Goal: Obtain resource: Download file/media

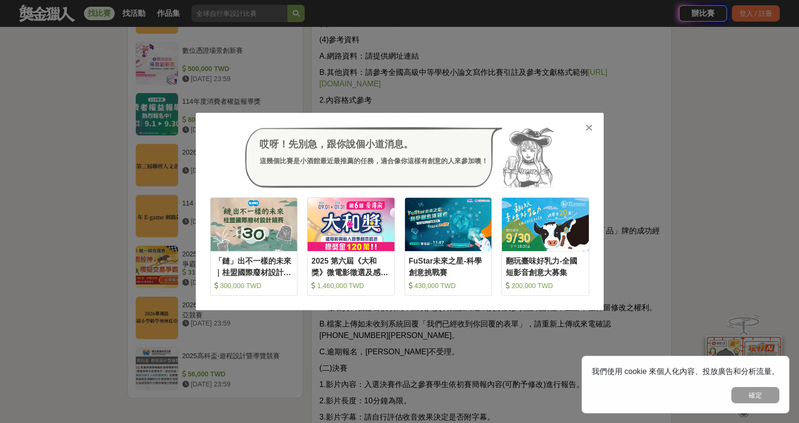
click at [589, 129] on icon at bounding box center [589, 128] width 7 height 10
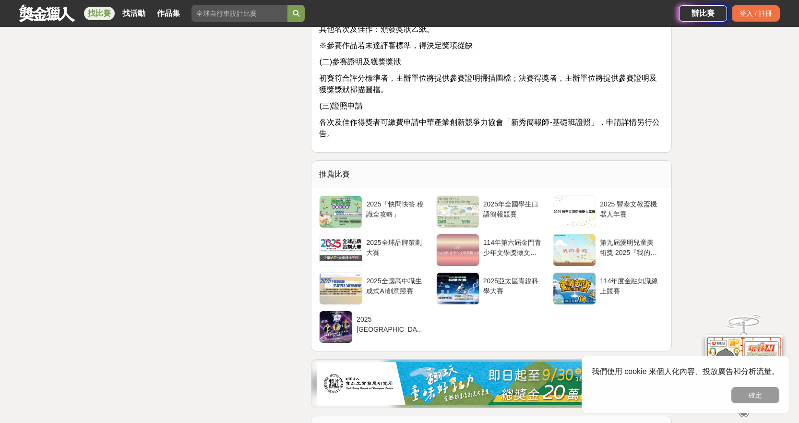
scroll to position [2161, 0]
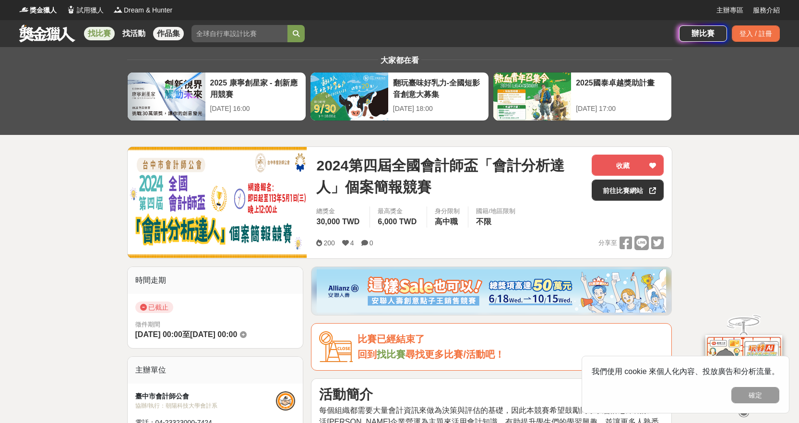
click at [171, 32] on link "作品集" at bounding box center [168, 33] width 31 height 13
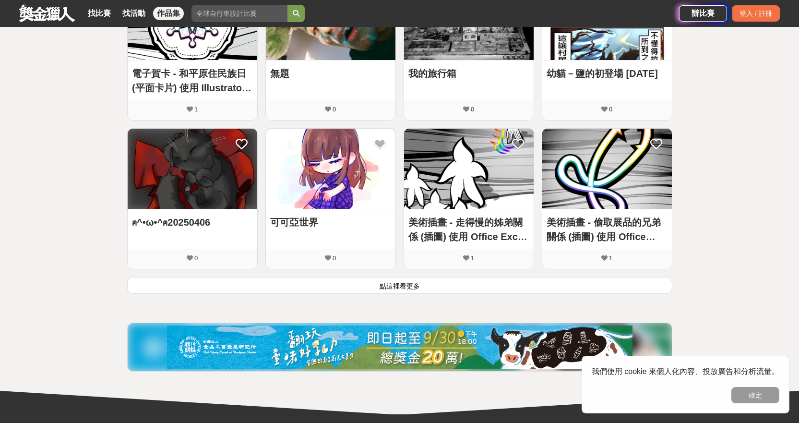
scroll to position [528, 0]
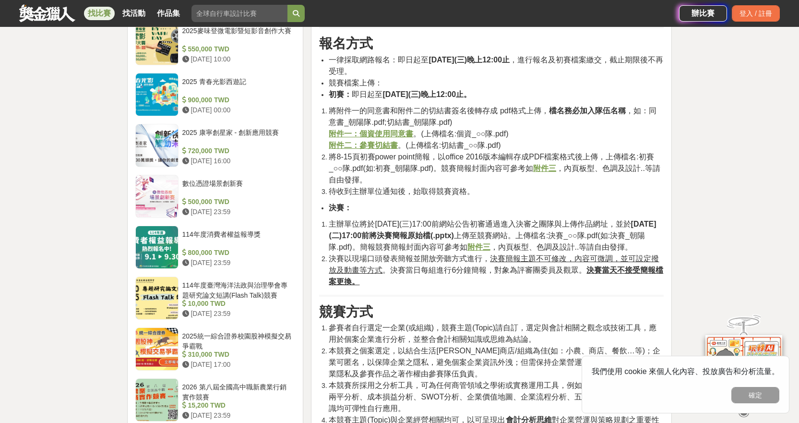
scroll to position [816, 0]
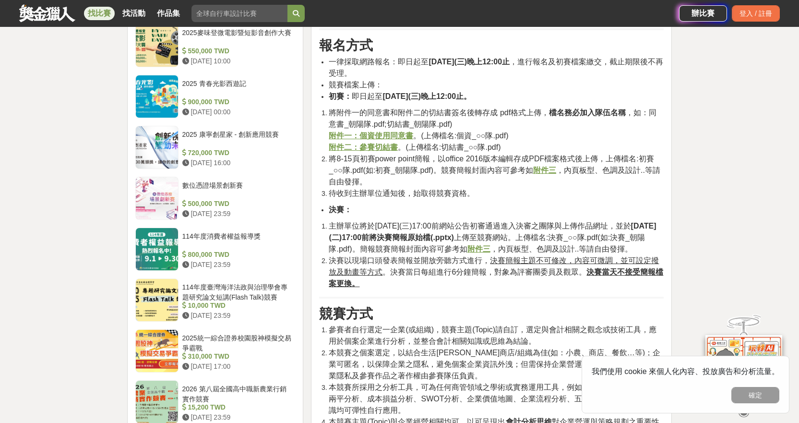
click at [491, 251] on u "附件三" at bounding box center [479, 249] width 23 height 8
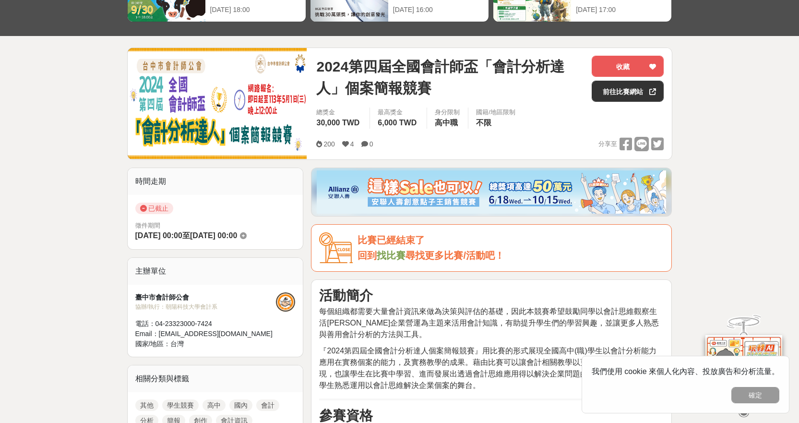
scroll to position [0, 0]
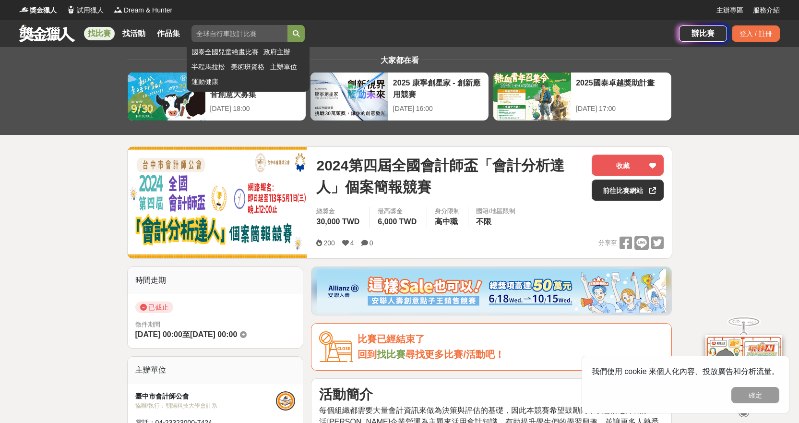
click at [221, 38] on input "search" at bounding box center [240, 33] width 96 height 17
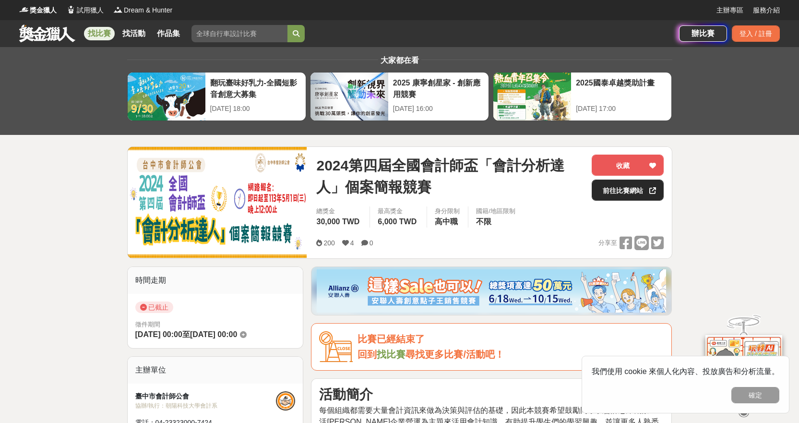
click at [619, 192] on link "前往比賽網站" at bounding box center [628, 190] width 72 height 21
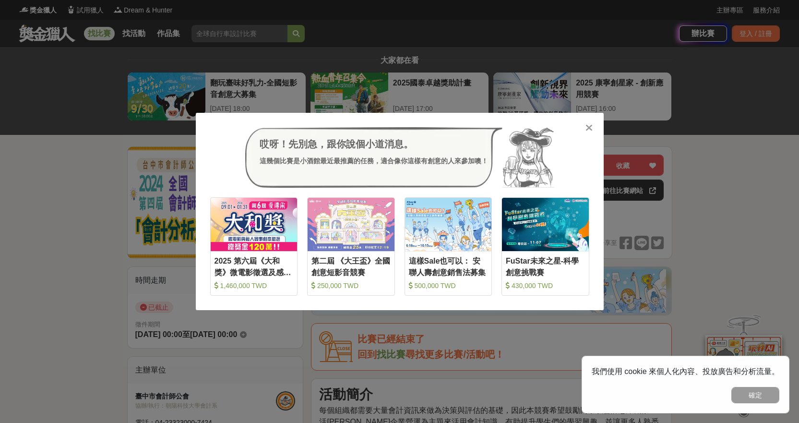
click at [589, 129] on icon at bounding box center [589, 128] width 7 height 10
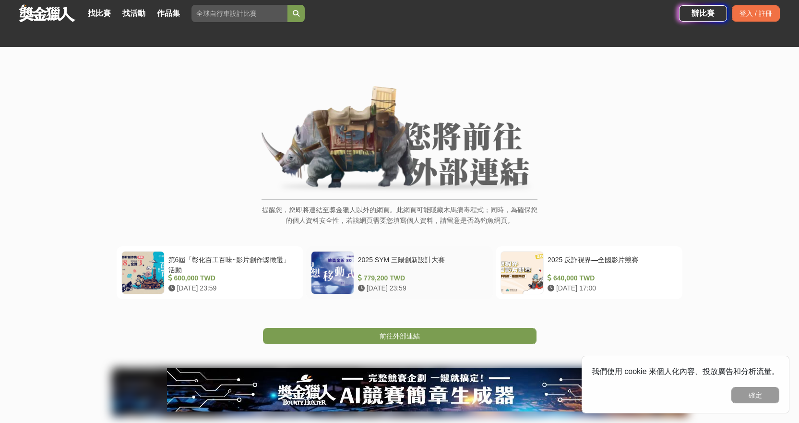
scroll to position [176, 0]
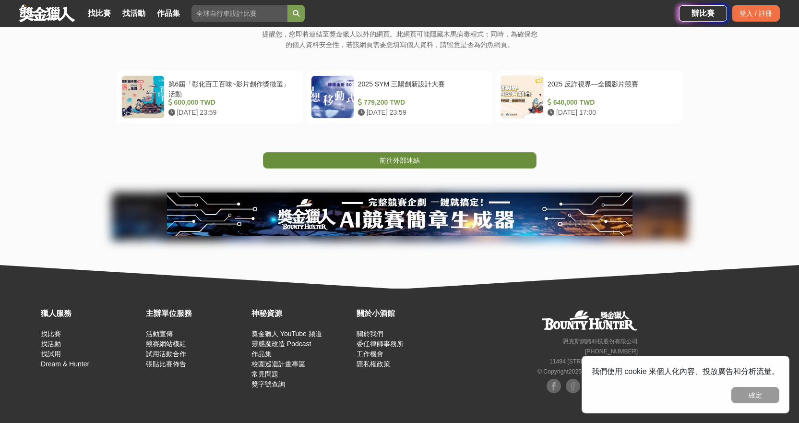
click at [411, 160] on span "前往外部連結" at bounding box center [400, 161] width 40 height 8
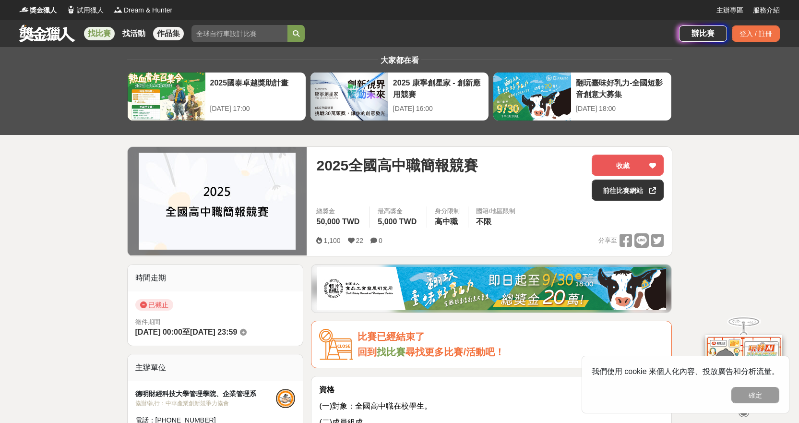
click at [163, 31] on link "作品集" at bounding box center [168, 33] width 31 height 13
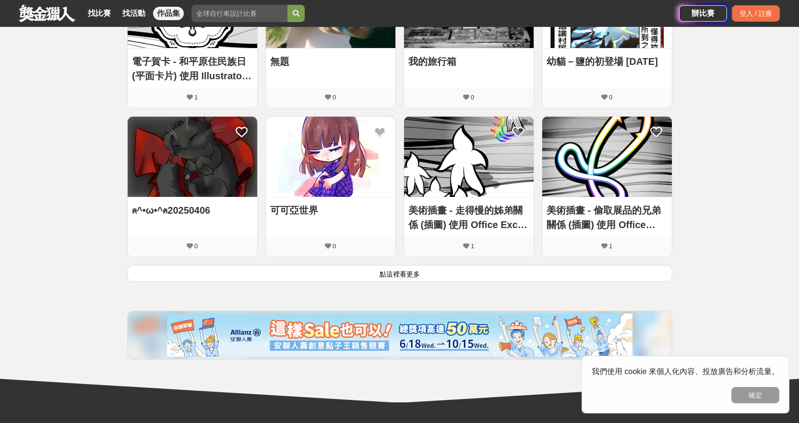
scroll to position [653, 0]
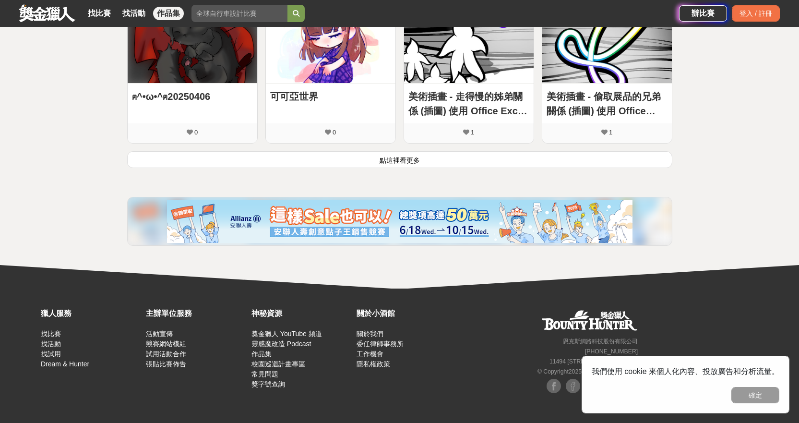
click at [399, 161] on button "點這裡看更多" at bounding box center [399, 159] width 545 height 17
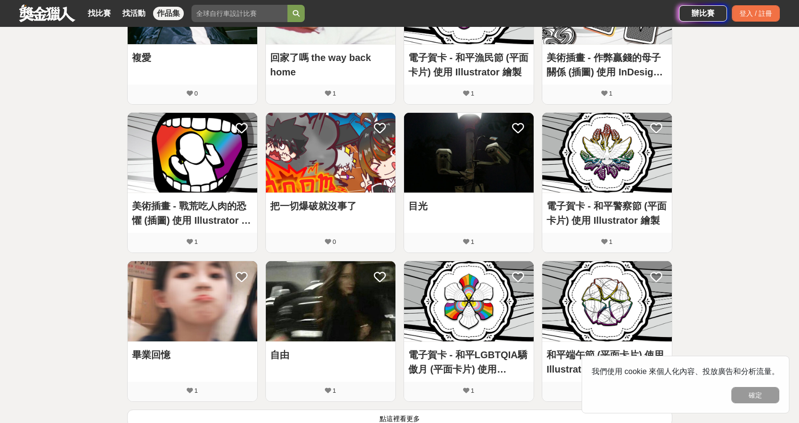
scroll to position [1134, 0]
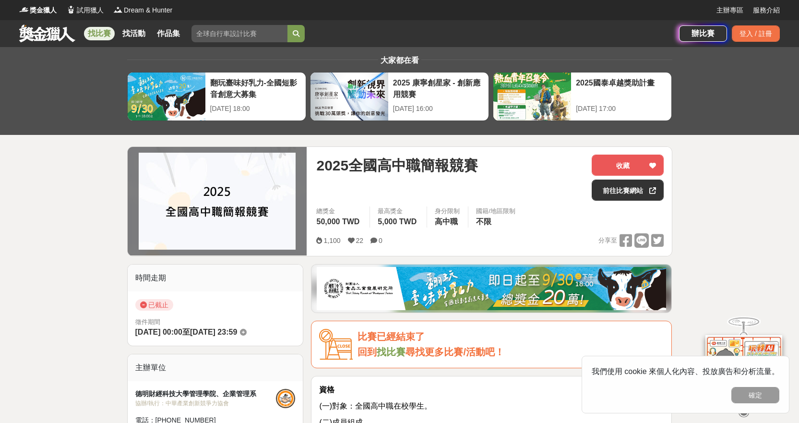
drag, startPoint x: 0, startPoint y: 11, endPoint x: 197, endPoint y: 205, distance: 276.4
click at [197, 205] on img at bounding box center [217, 201] width 157 height 97
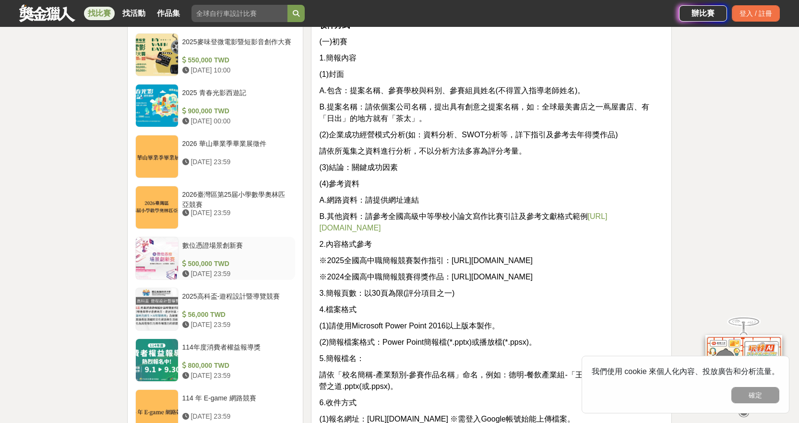
scroll to position [1104, 0]
